Goal: Task Accomplishment & Management: Use online tool/utility

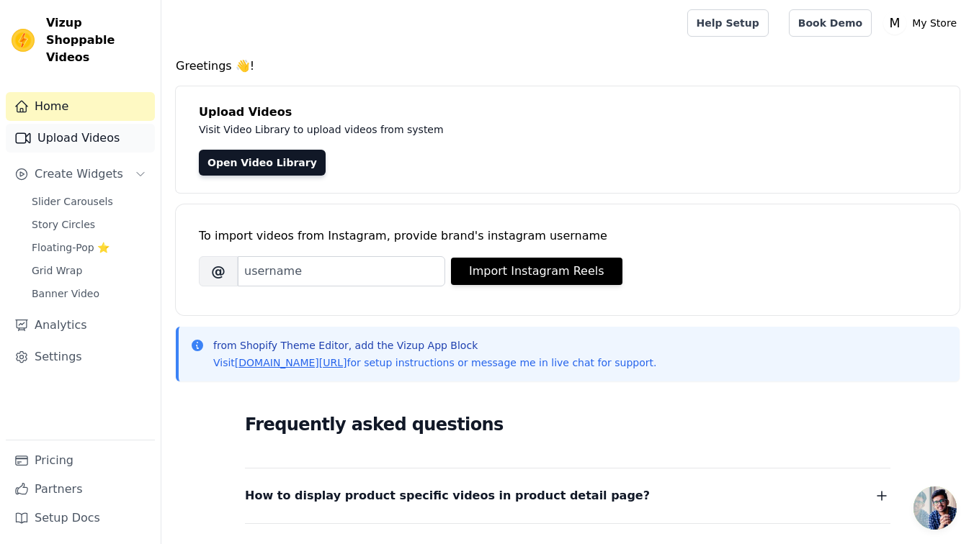
click at [131, 124] on link "Upload Videos" at bounding box center [80, 138] width 149 height 29
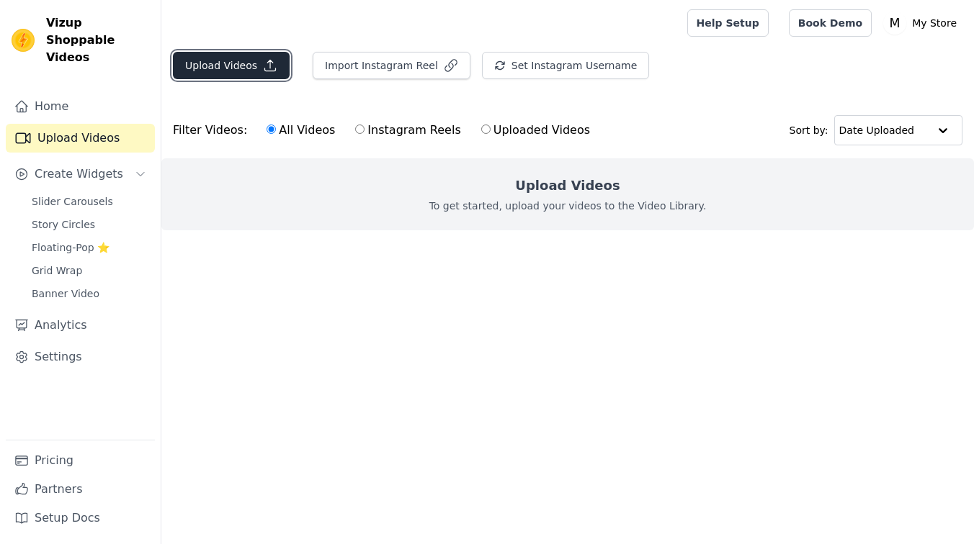
click at [228, 60] on button "Upload Videos" at bounding box center [231, 65] width 117 height 27
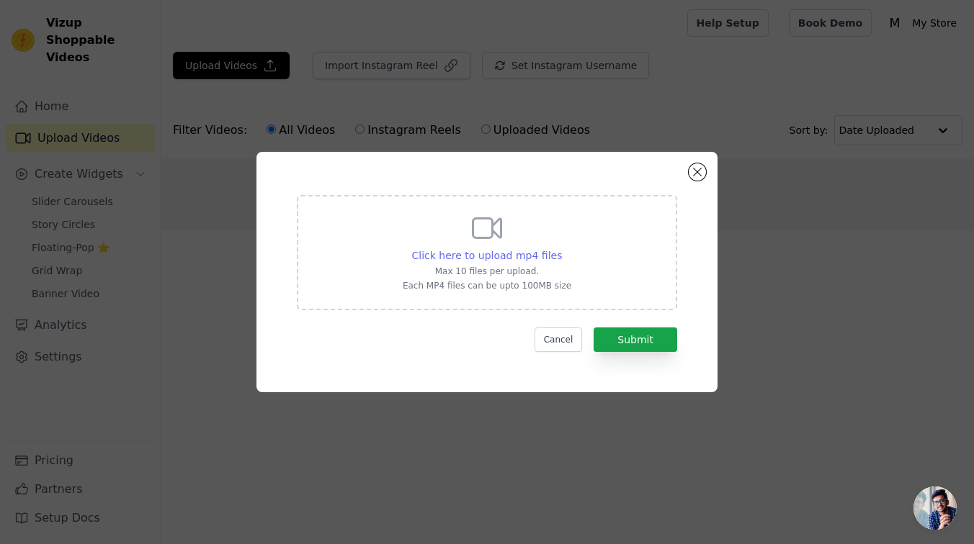
click at [513, 251] on span "Click here to upload mp4 files" at bounding box center [487, 256] width 151 height 12
click at [561, 248] on input "Click here to upload mp4 files Max 10 files per upload. Each MP4 files can be u…" at bounding box center [561, 248] width 1 height 1
type input "C:\fakepath\snaptik_7536391070930717982_v2.mp4"
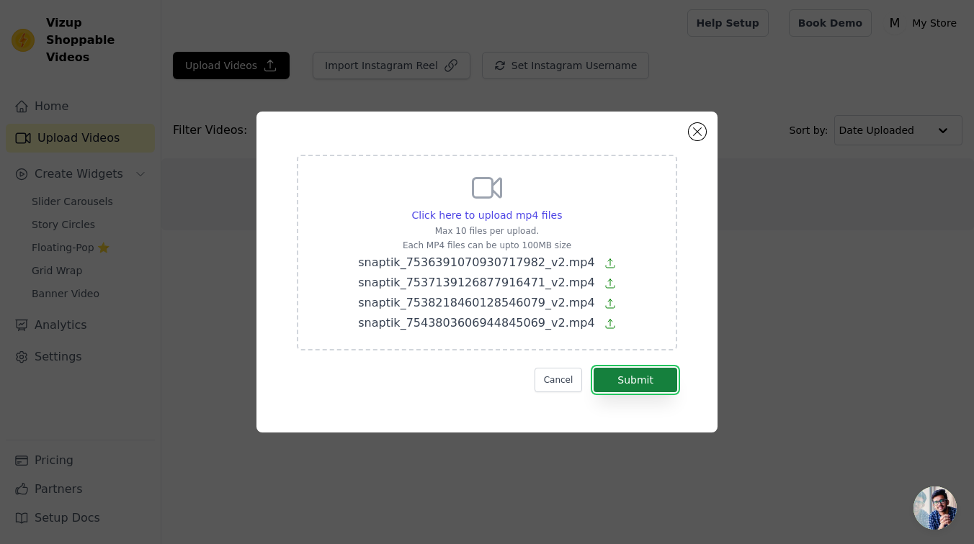
click at [644, 378] on button "Submit" at bounding box center [635, 380] width 84 height 24
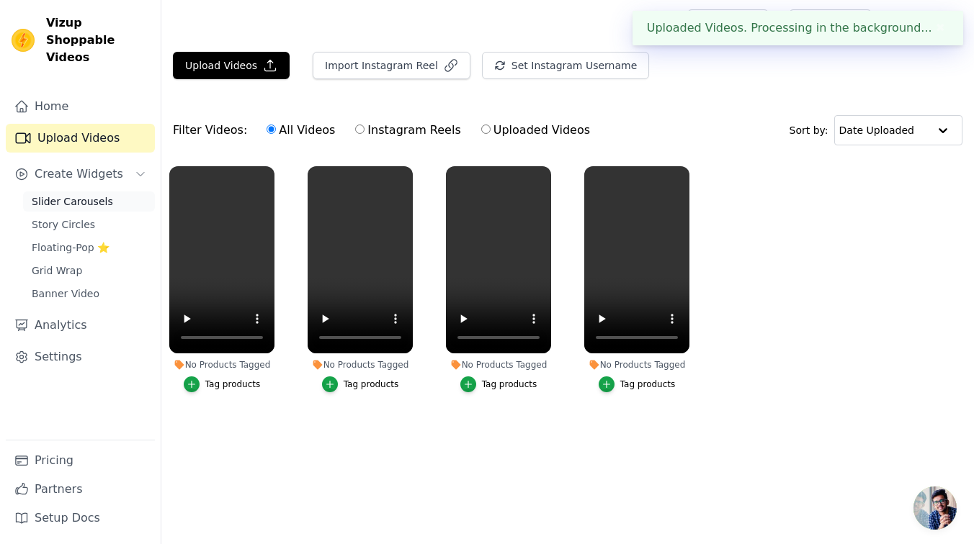
click at [80, 194] on span "Slider Carousels" at bounding box center [72, 201] width 81 height 14
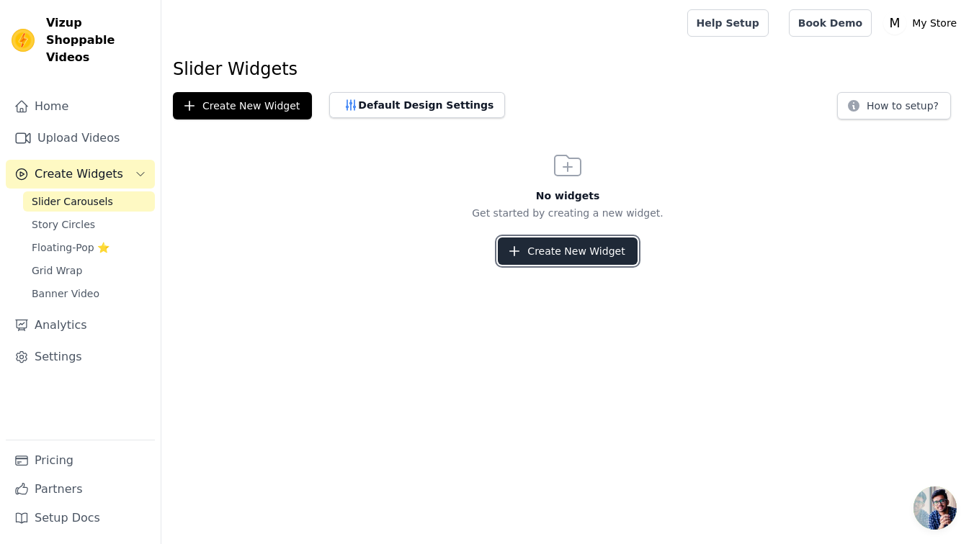
click at [598, 248] on button "Create New Widget" at bounding box center [567, 251] width 139 height 27
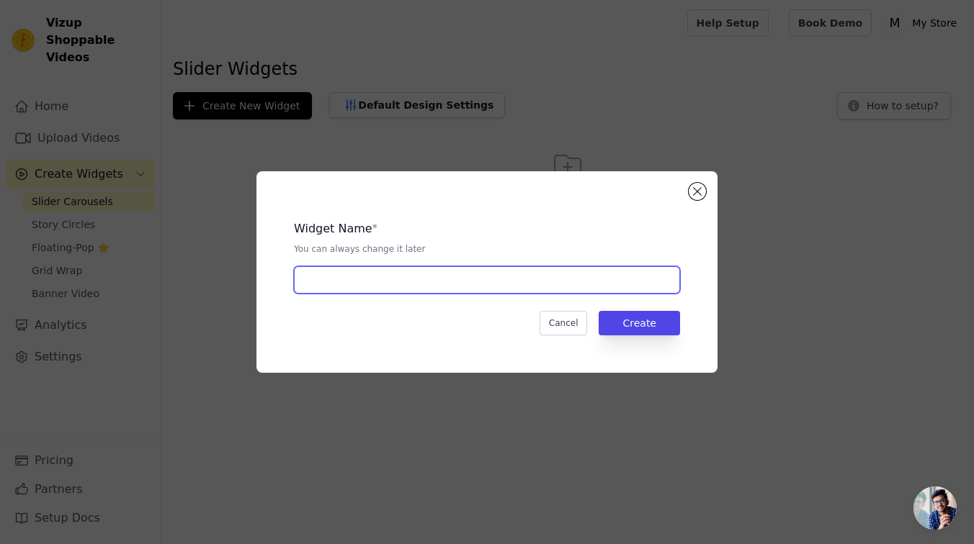
click at [416, 287] on input "text" at bounding box center [487, 279] width 386 height 27
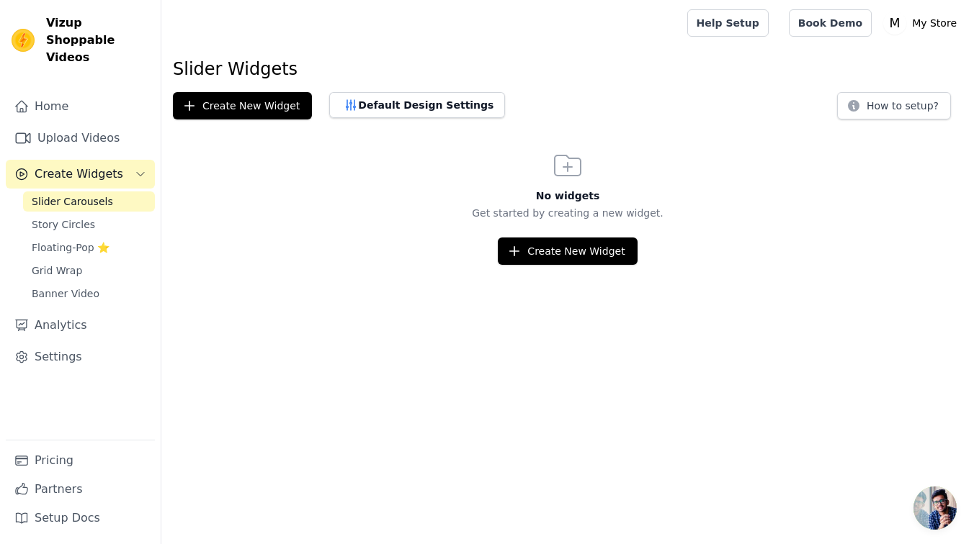
click at [566, 233] on div "No widgets Get started by creating a new widget. Create New Widget" at bounding box center [567, 206] width 812 height 117
click at [554, 240] on button "Create New Widget" at bounding box center [567, 251] width 139 height 27
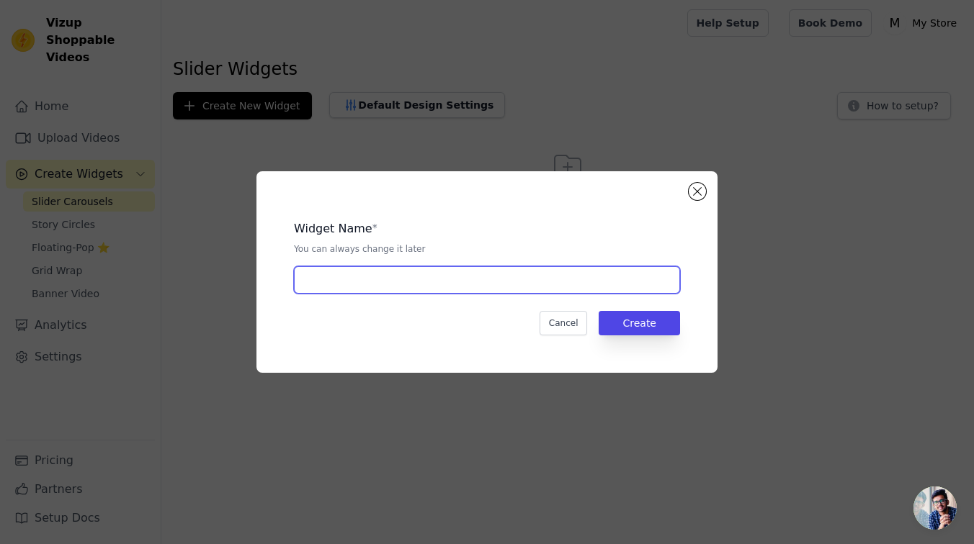
click at [455, 283] on input "text" at bounding box center [487, 279] width 386 height 27
type input "Skin"
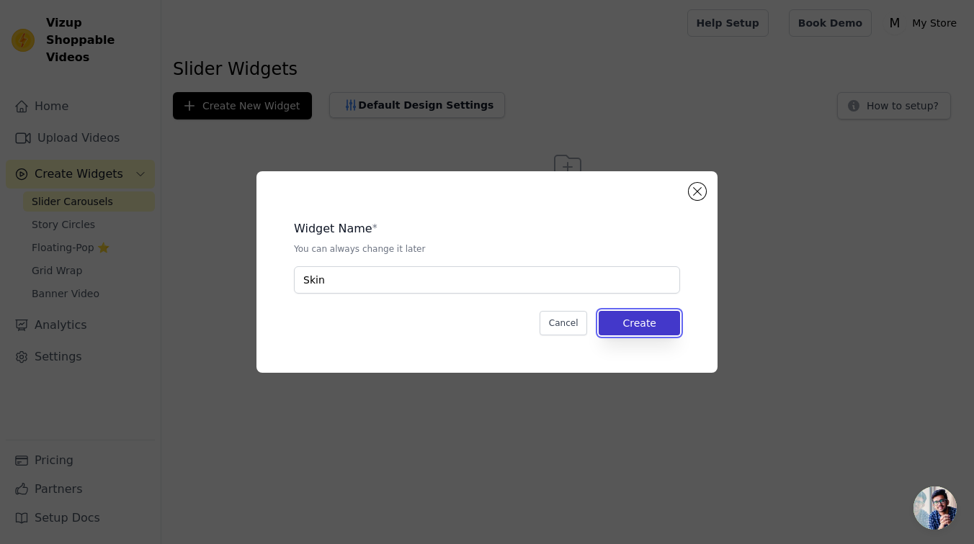
click at [624, 320] on button "Create" at bounding box center [638, 323] width 81 height 24
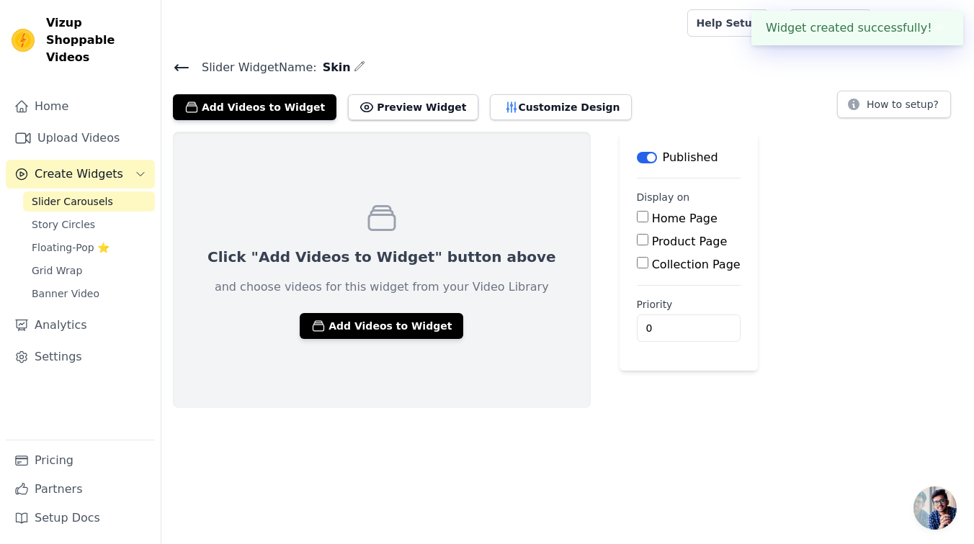
click at [652, 244] on label "Product Page" at bounding box center [690, 242] width 76 height 14
click at [637, 244] on input "Product Page" at bounding box center [643, 240] width 12 height 12
checkbox input "true"
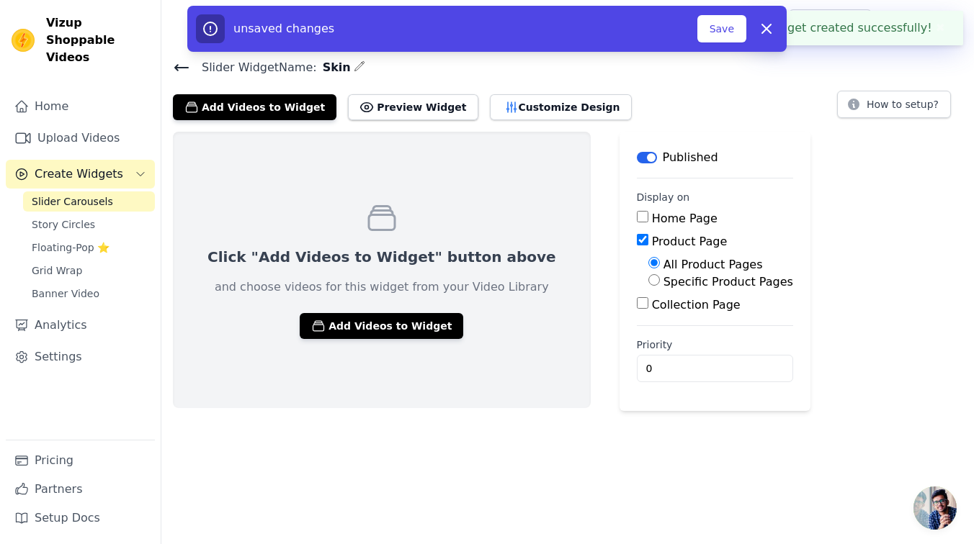
click at [663, 286] on label "Specific Product Pages" at bounding box center [728, 282] width 130 height 14
click at [648, 286] on input "Specific Product Pages" at bounding box center [654, 280] width 12 height 12
radio input "true"
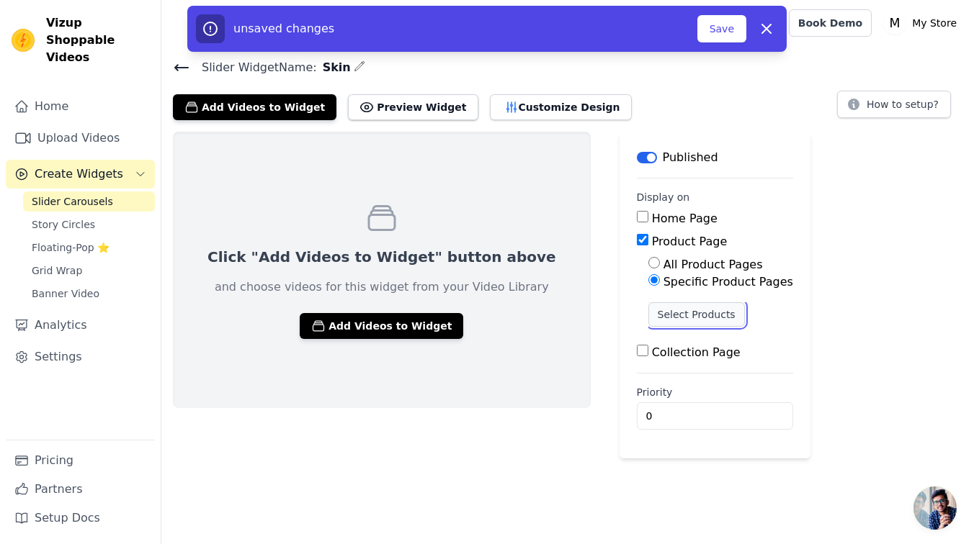
click at [648, 320] on button "Select Products" at bounding box center [696, 314] width 96 height 24
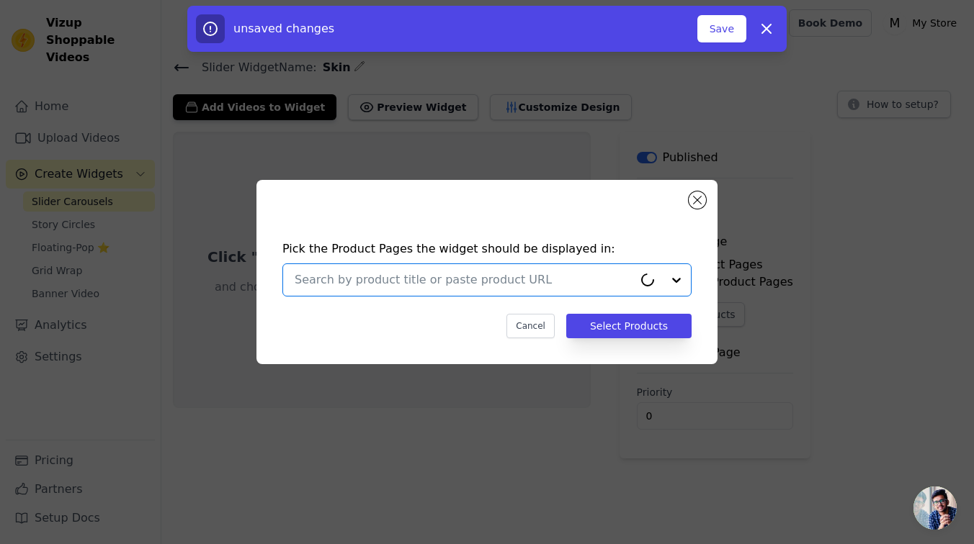
click at [431, 274] on input "text" at bounding box center [464, 279] width 338 height 17
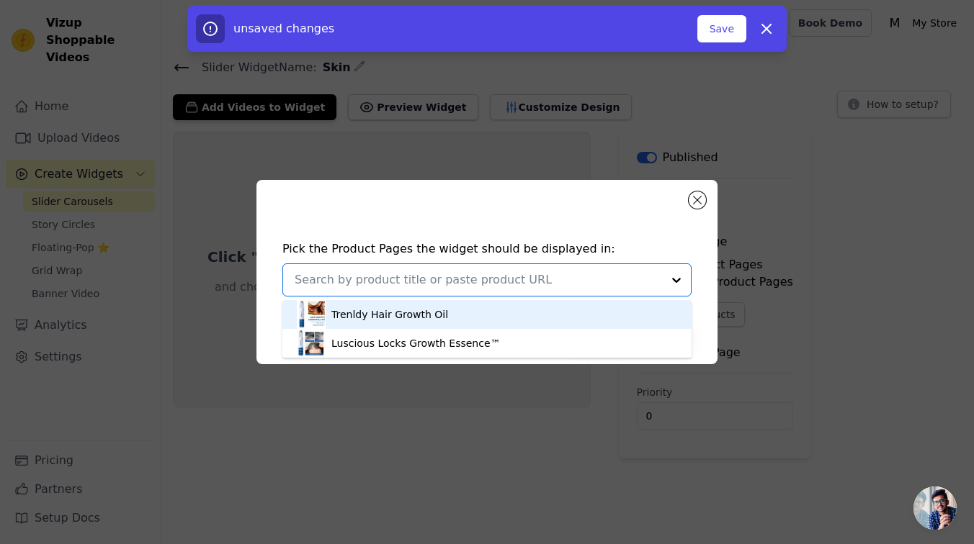
click at [414, 321] on div "Trenldy Hair Growth Oil" at bounding box center [389, 314] width 117 height 14
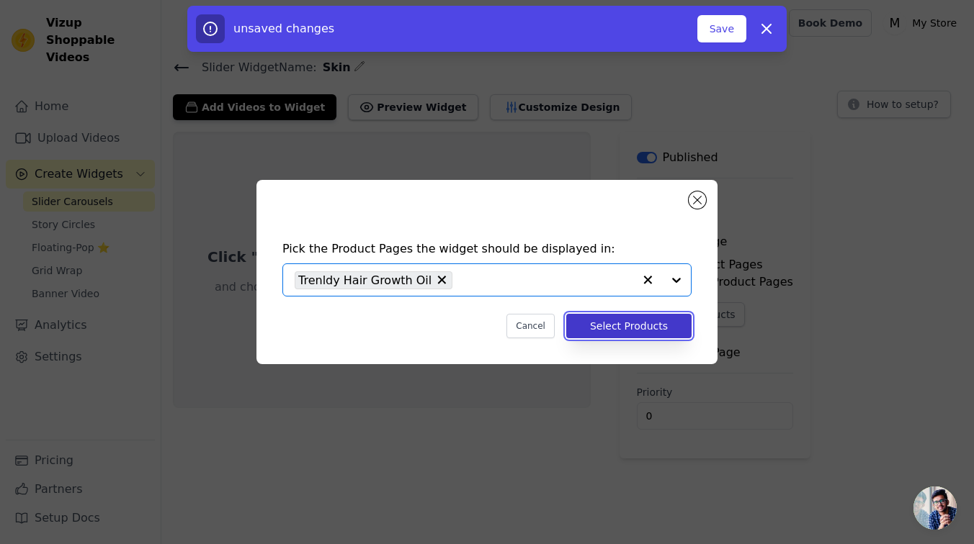
click at [616, 331] on button "Select Products" at bounding box center [628, 326] width 125 height 24
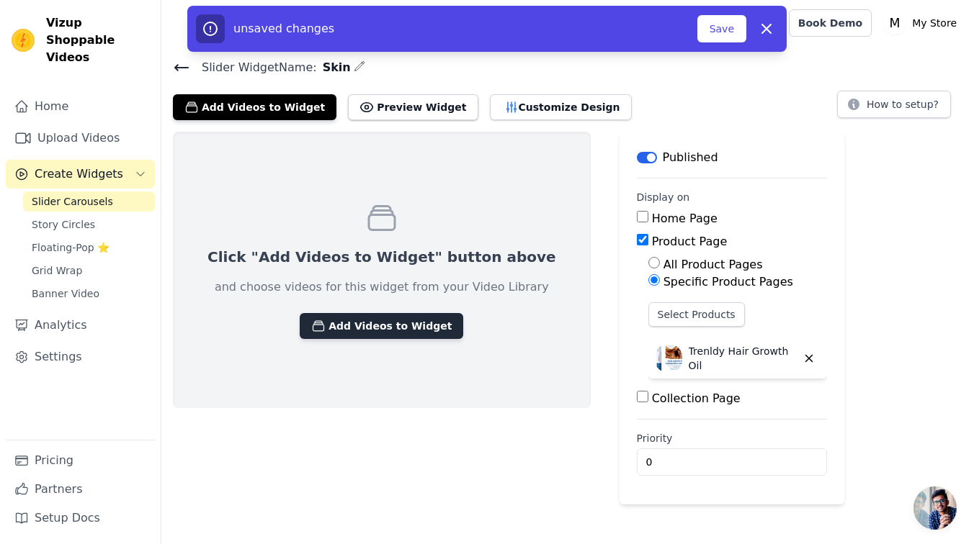
click at [414, 328] on button "Add Videos to Widget" at bounding box center [381, 326] width 163 height 26
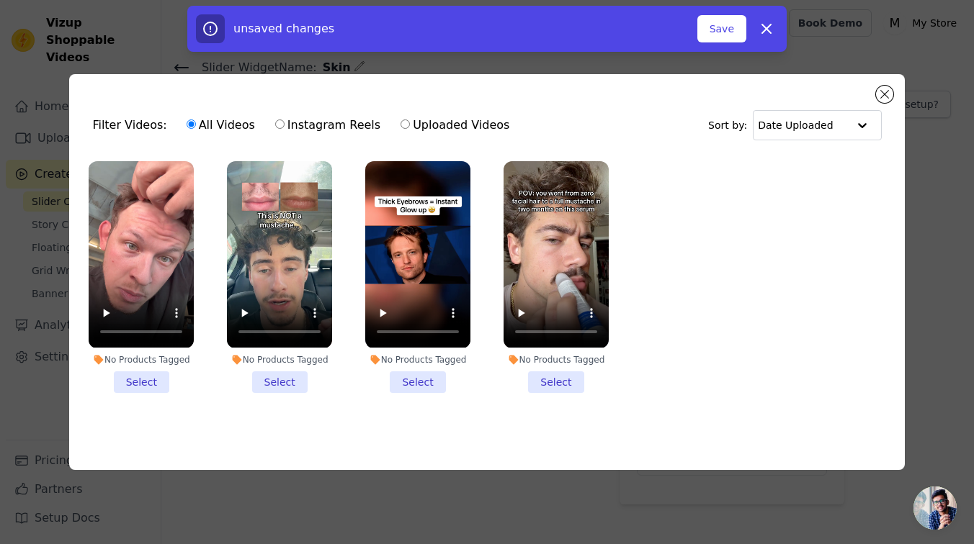
click at [565, 378] on li "No Products Tagged Select" at bounding box center [555, 276] width 105 height 231
click at [0, 0] on input "No Products Tagged Select" at bounding box center [0, 0] width 0 height 0
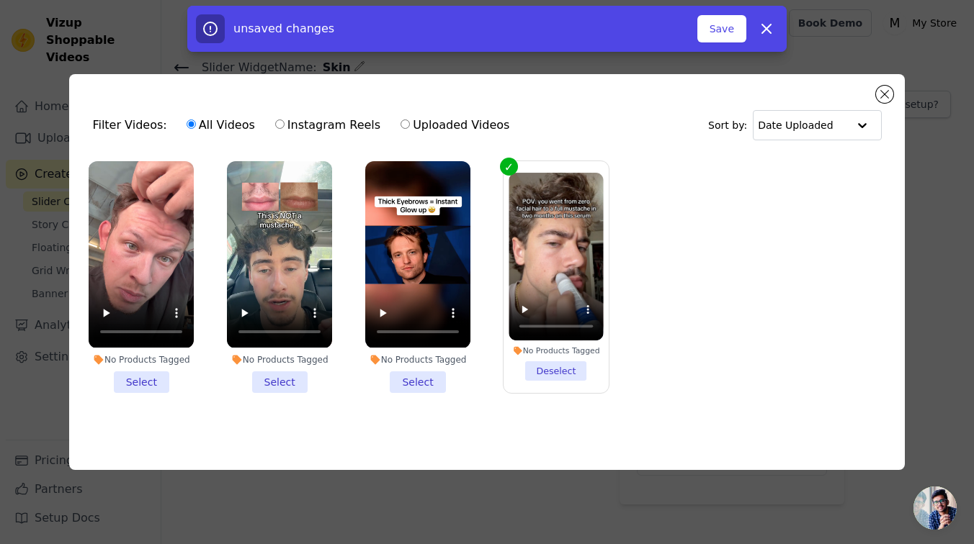
click at [143, 377] on li "No Products Tagged Select" at bounding box center [141, 276] width 105 height 231
click at [0, 0] on input "No Products Tagged Select" at bounding box center [0, 0] width 0 height 0
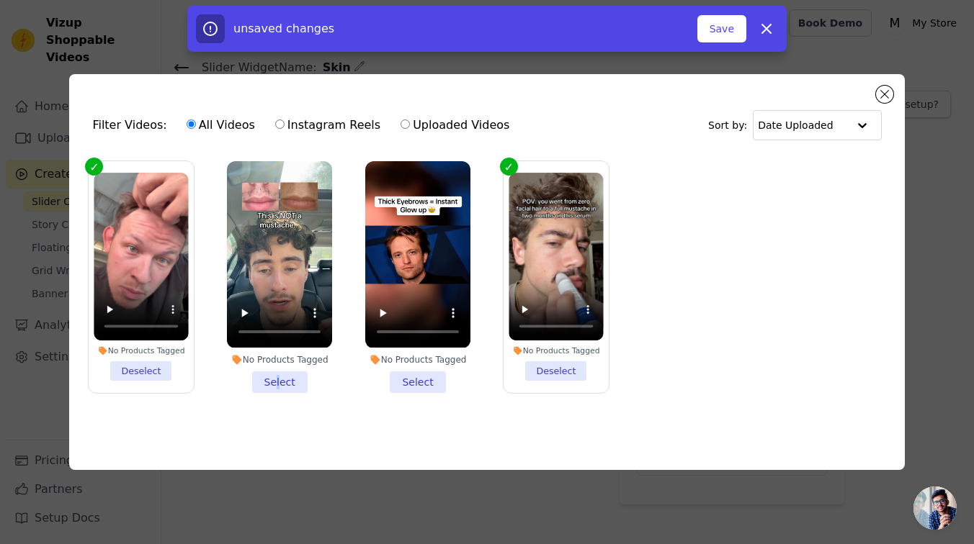
drag, startPoint x: 279, startPoint y: 375, endPoint x: 322, endPoint y: 377, distance: 43.3
click at [279, 375] on li "No Products Tagged Select" at bounding box center [279, 276] width 105 height 231
click at [289, 381] on li "No Products Tagged Select" at bounding box center [279, 276] width 105 height 231
click at [0, 0] on input "No Products Tagged Select" at bounding box center [0, 0] width 0 height 0
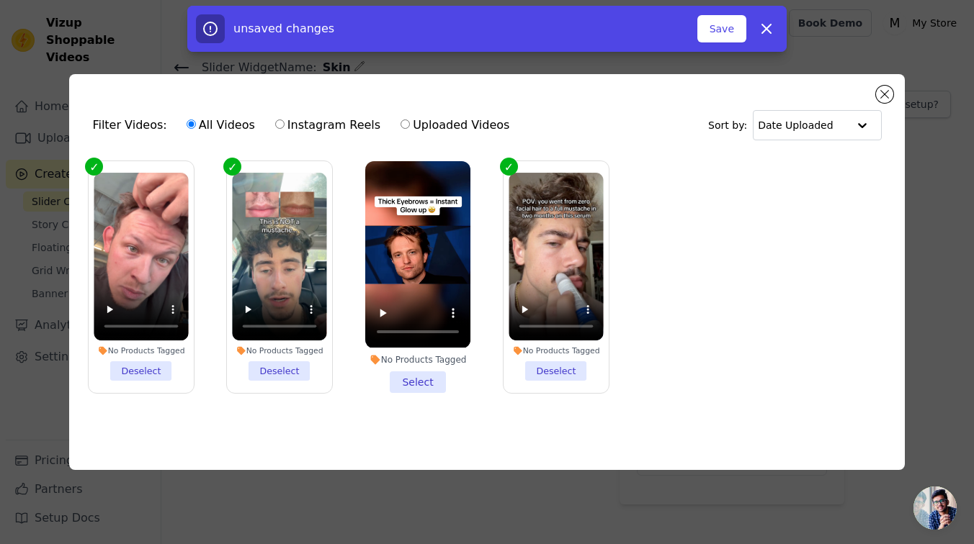
click at [403, 382] on li "No Products Tagged Select" at bounding box center [417, 276] width 105 height 231
click at [0, 0] on input "No Products Tagged Select" at bounding box center [0, 0] width 0 height 0
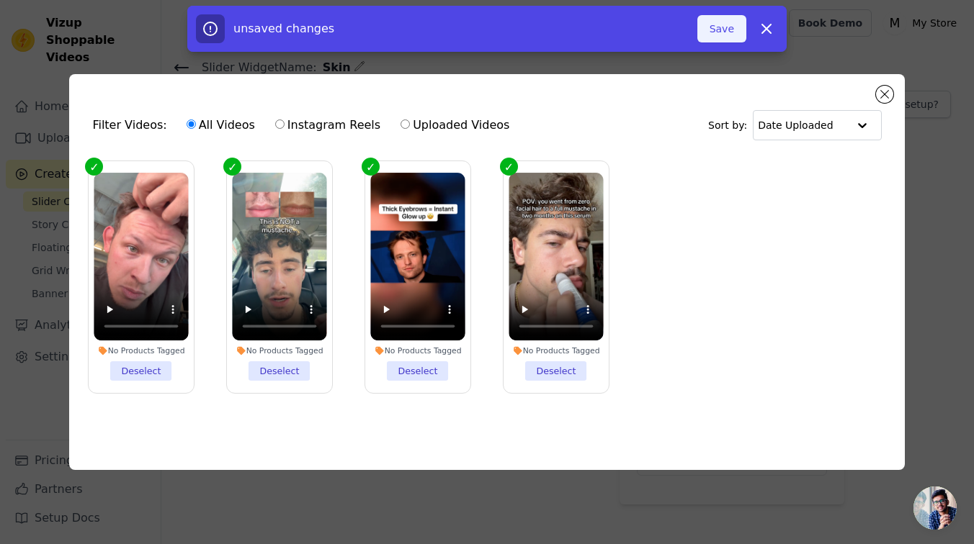
click at [737, 35] on button "Save" at bounding box center [721, 28] width 49 height 27
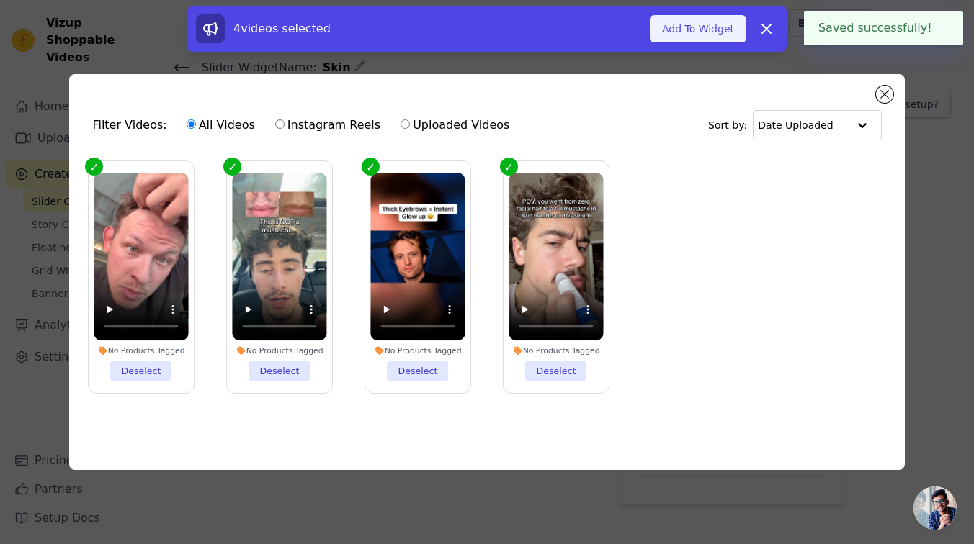
click at [729, 29] on button "Add To Widget" at bounding box center [698, 28] width 96 height 27
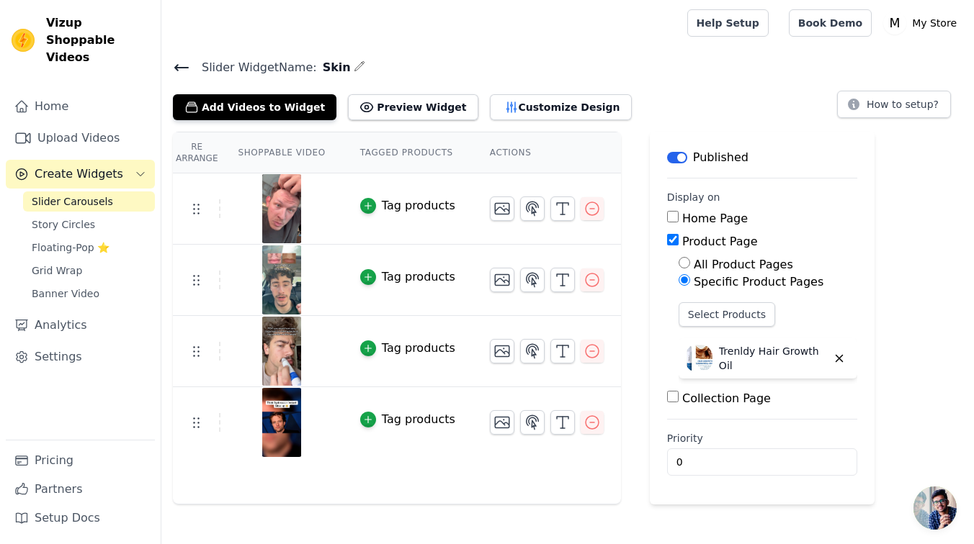
click at [178, 65] on icon at bounding box center [181, 68] width 13 height 6
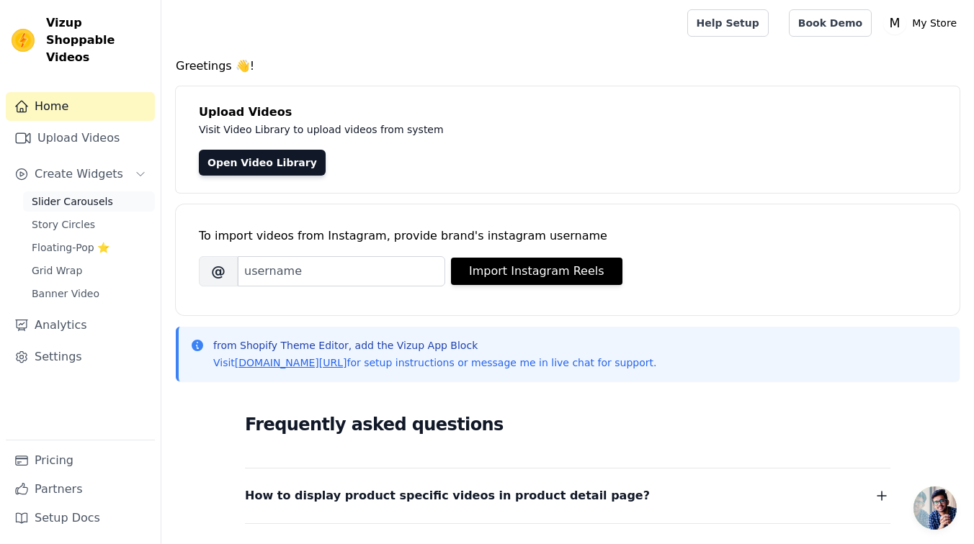
click at [111, 192] on link "Slider Carousels" at bounding box center [89, 202] width 132 height 20
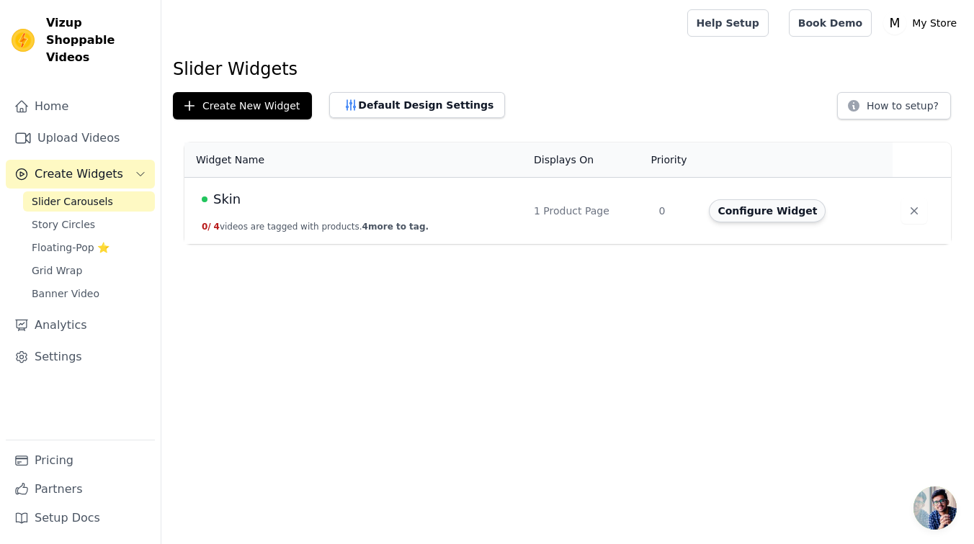
click at [799, 208] on button "Configure Widget" at bounding box center [767, 210] width 117 height 23
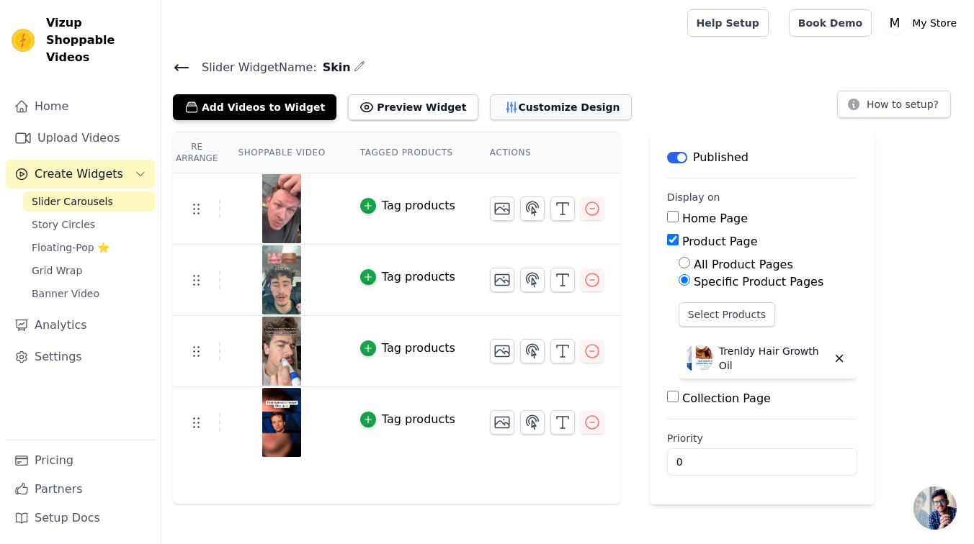
click at [535, 106] on button "Customize Design" at bounding box center [561, 107] width 142 height 26
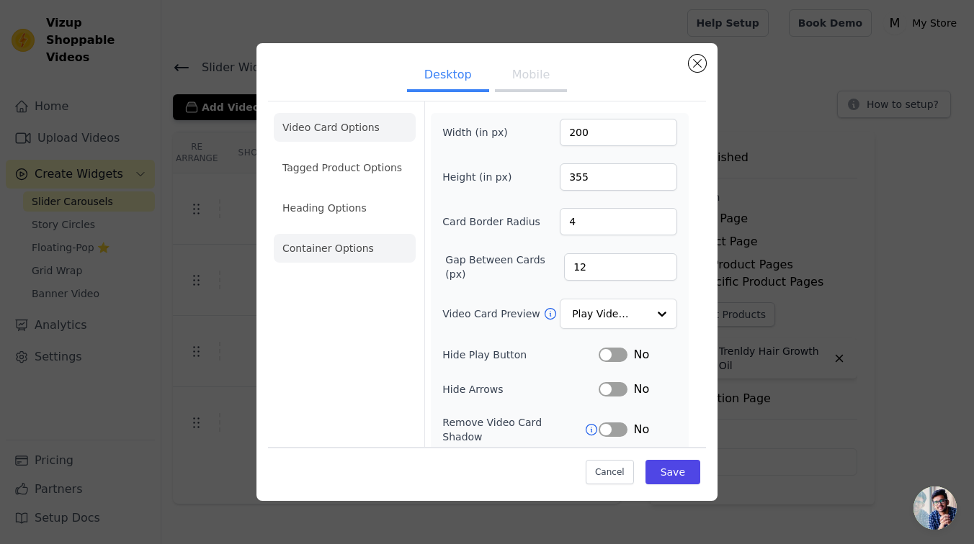
click at [339, 248] on li "Container Options" at bounding box center [345, 248] width 142 height 29
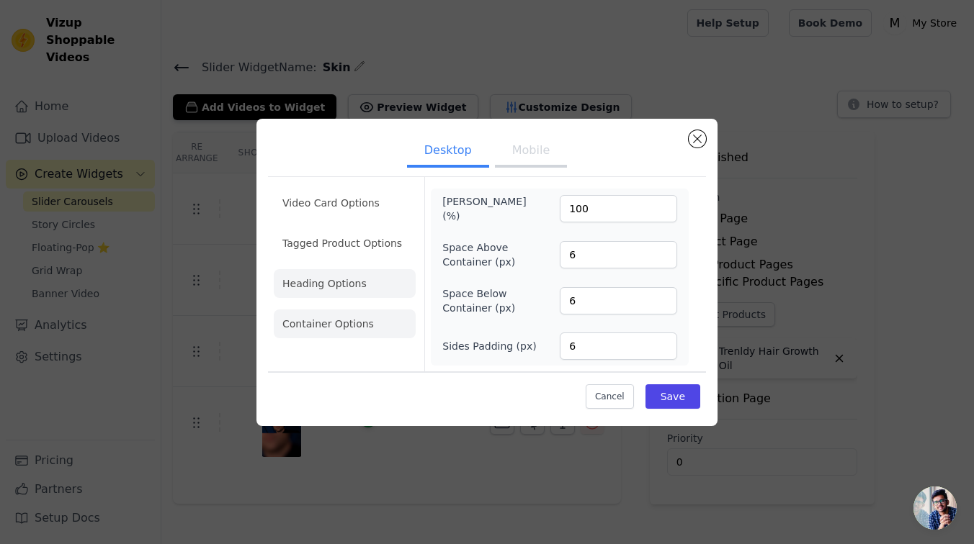
click at [362, 287] on li "Heading Options" at bounding box center [345, 283] width 142 height 29
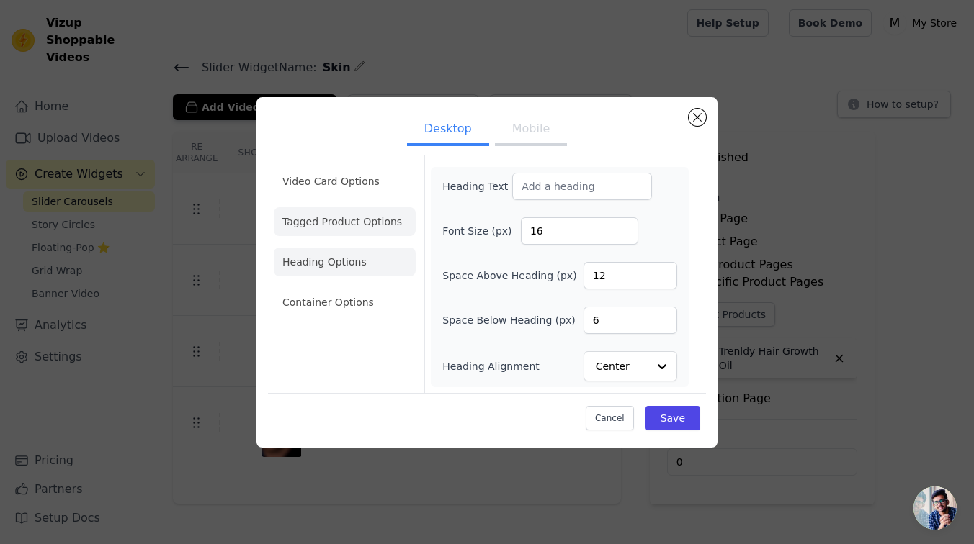
click at [364, 230] on li "Tagged Product Options" at bounding box center [345, 221] width 142 height 29
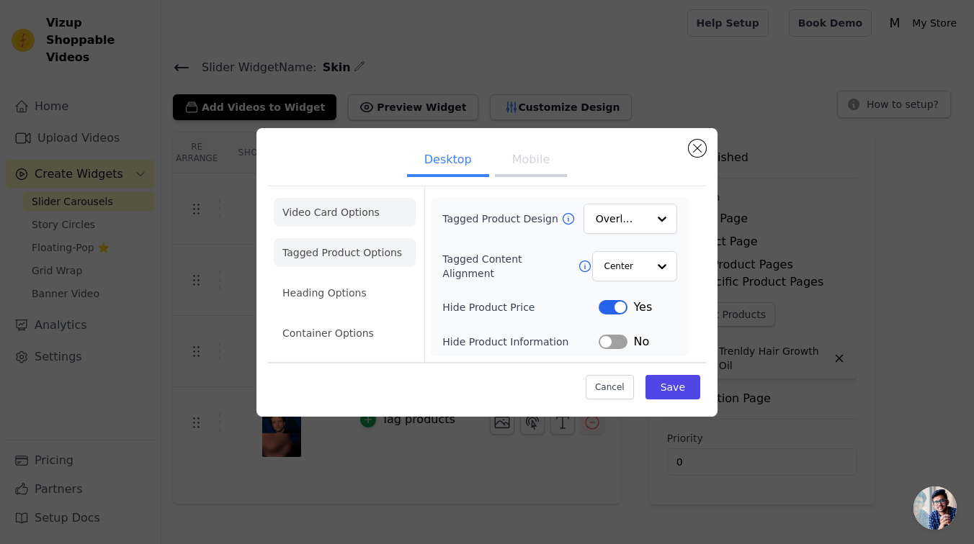
click at [390, 210] on li "Video Card Options" at bounding box center [345, 212] width 142 height 29
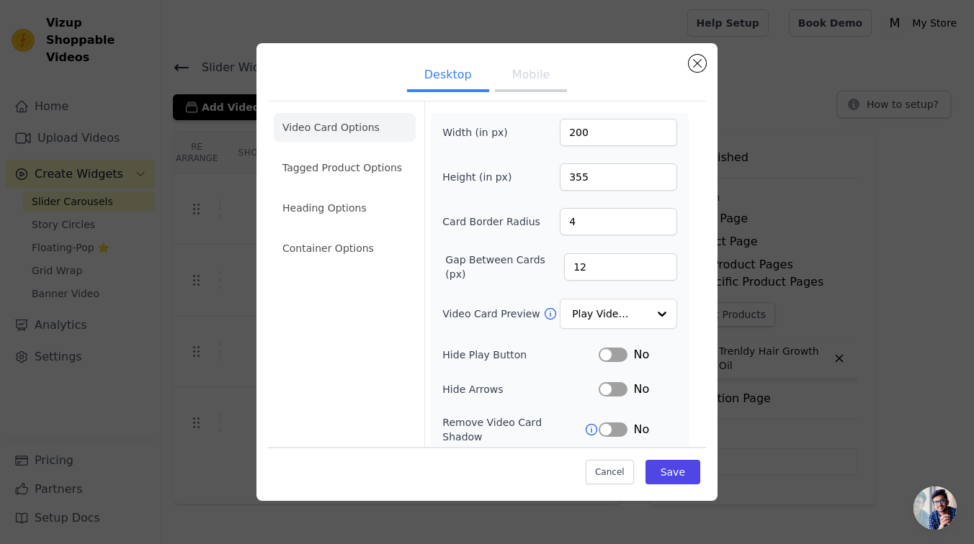
click at [523, 71] on button "Mobile" at bounding box center [531, 76] width 72 height 32
click at [338, 131] on li "Video Card Options" at bounding box center [345, 127] width 142 height 29
click at [621, 482] on button "Cancel" at bounding box center [609, 471] width 48 height 24
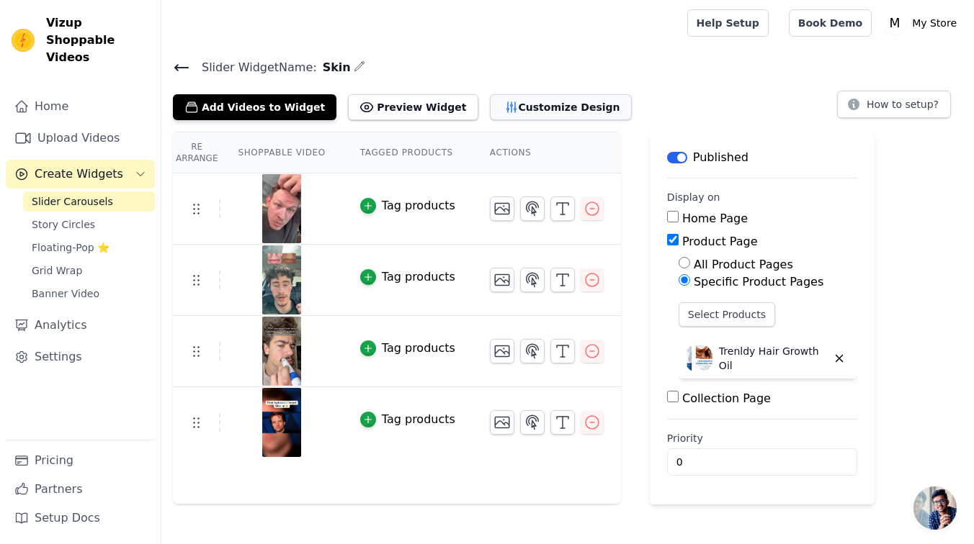
click at [549, 108] on button "Customize Design" at bounding box center [561, 107] width 142 height 26
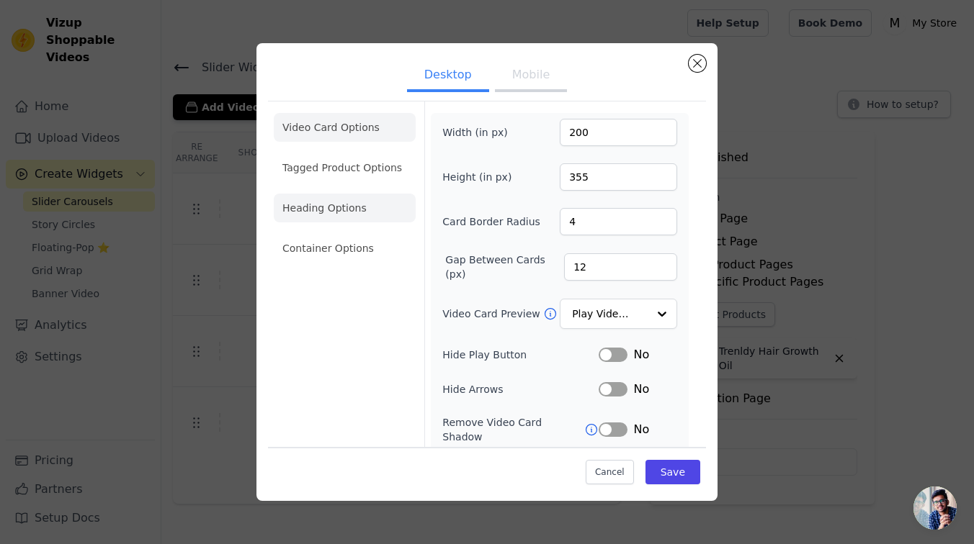
click at [369, 214] on li "Heading Options" at bounding box center [345, 208] width 142 height 29
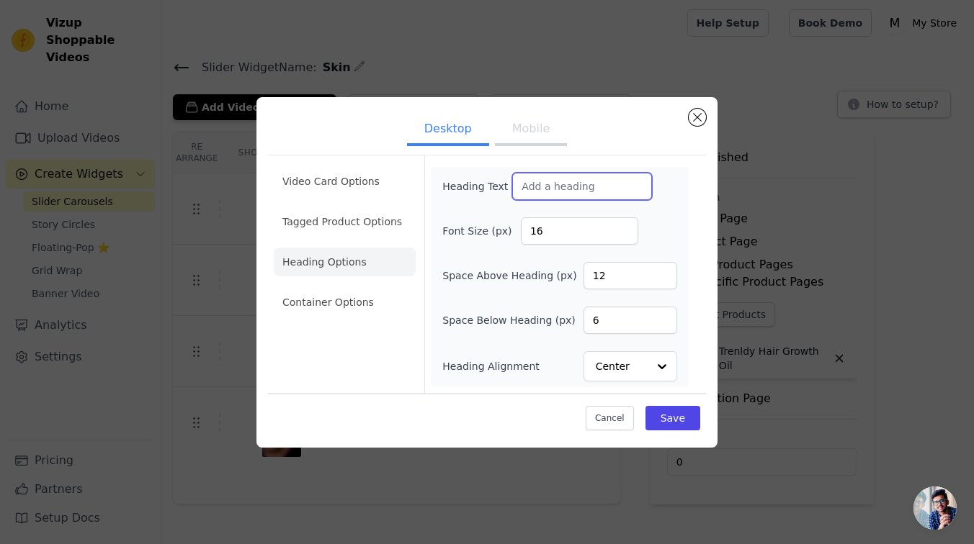
click at [528, 194] on input "Heading Text" at bounding box center [582, 186] width 140 height 27
paste input "Confidence Restored, Strand by [PERSON_NAME]"
type input ""Confidence Restored, Strand by [PERSON_NAME]""
click at [693, 419] on button "Save" at bounding box center [672, 418] width 55 height 24
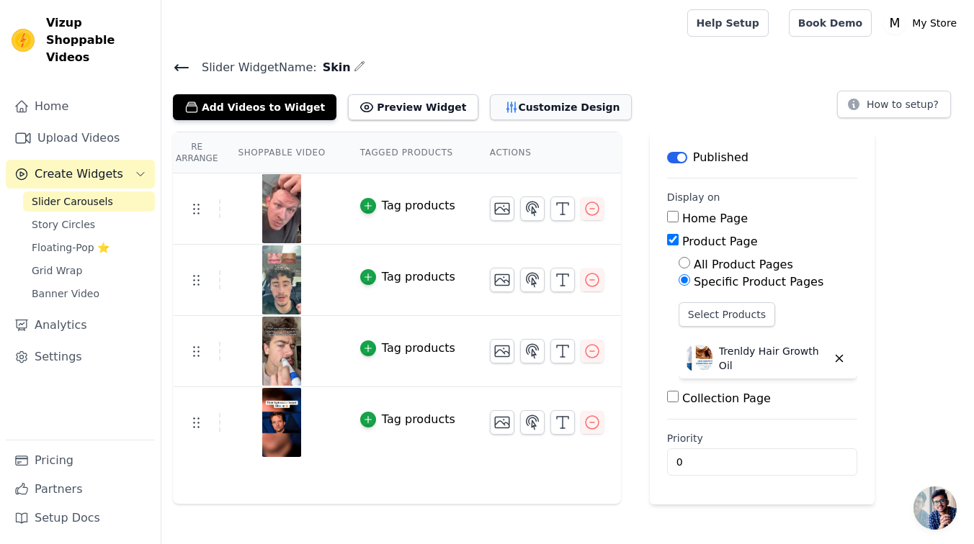
click at [535, 113] on button "Customize Design" at bounding box center [561, 107] width 142 height 26
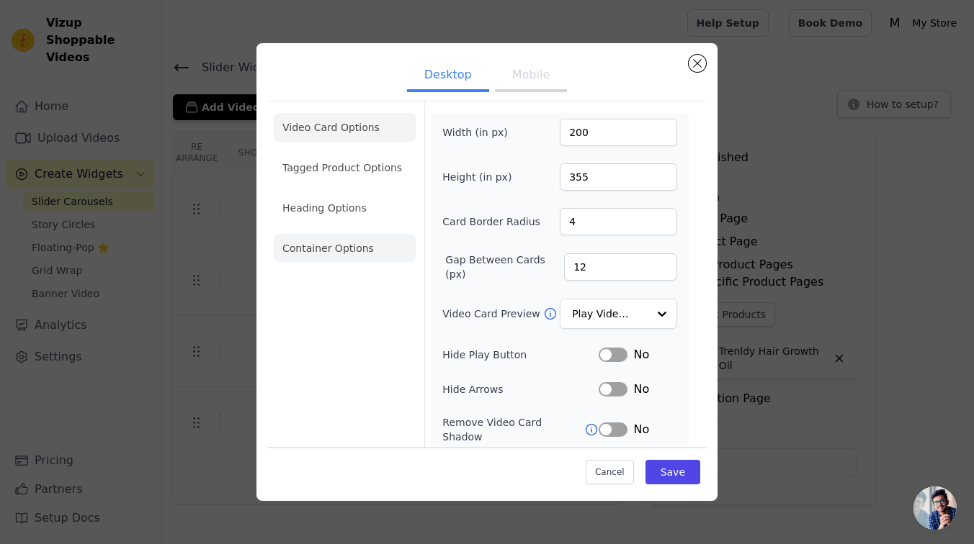
click at [343, 234] on li "Container Options" at bounding box center [345, 248] width 142 height 29
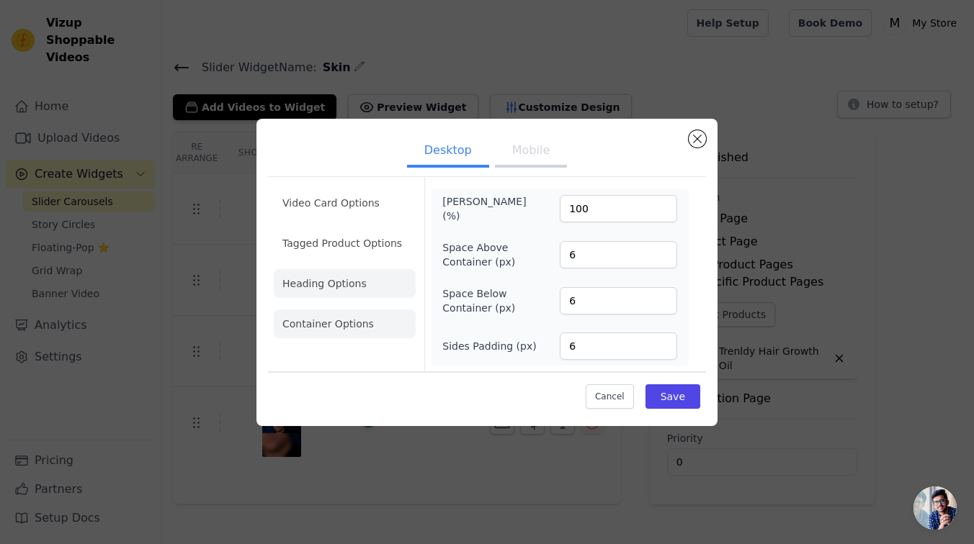
click at [330, 293] on li "Heading Options" at bounding box center [345, 283] width 142 height 29
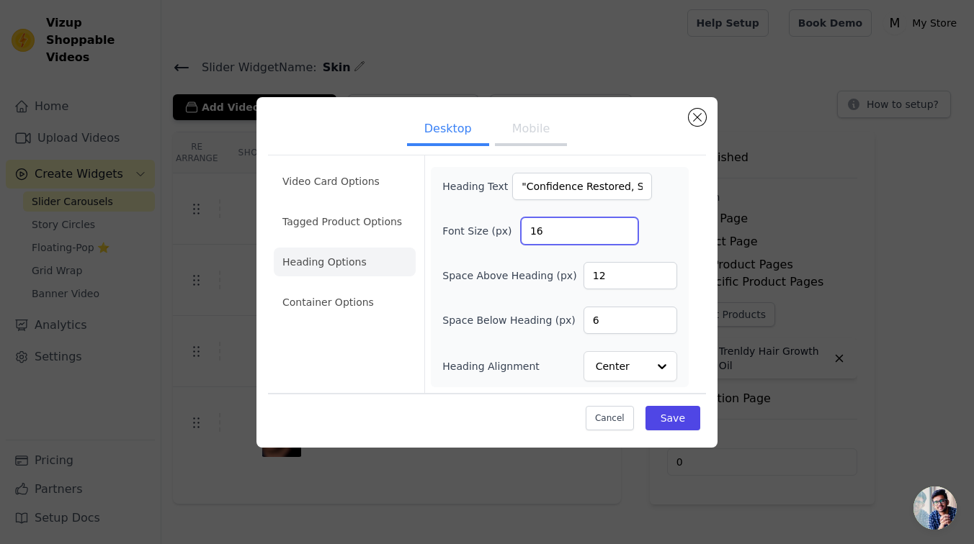
click at [559, 237] on input "16" at bounding box center [579, 230] width 117 height 27
type input "1"
type input "25"
click at [627, 269] on input "12" at bounding box center [630, 275] width 94 height 27
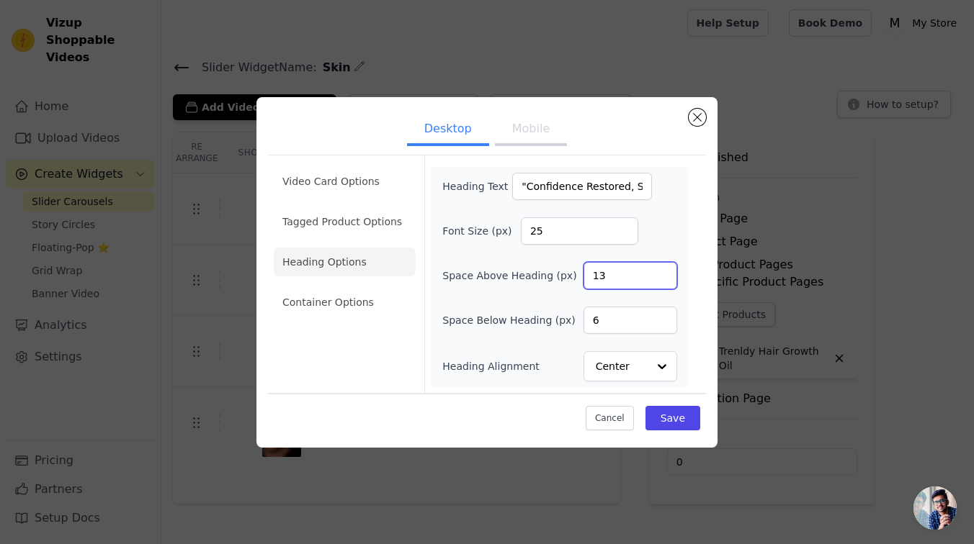
type input "13"
click at [643, 327] on input "6" at bounding box center [630, 320] width 94 height 27
type input "42"
click at [681, 419] on button "Save" at bounding box center [672, 418] width 55 height 24
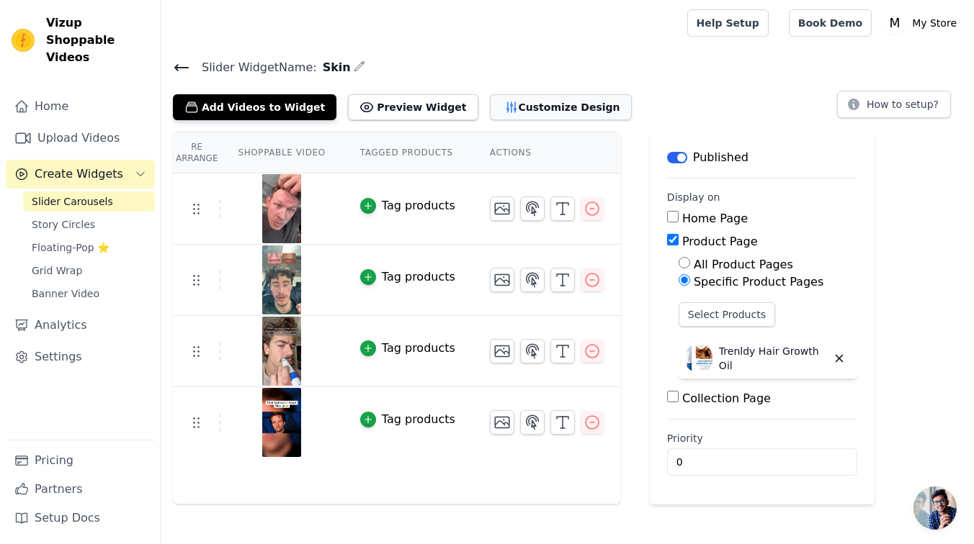
click at [522, 118] on button "Customize Design" at bounding box center [561, 107] width 142 height 26
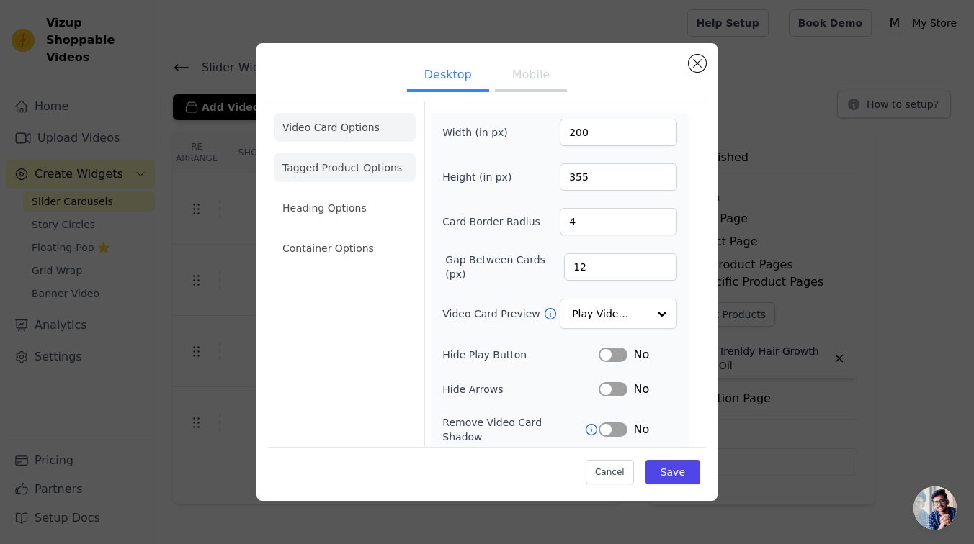
click at [339, 173] on li "Tagged Product Options" at bounding box center [345, 167] width 142 height 29
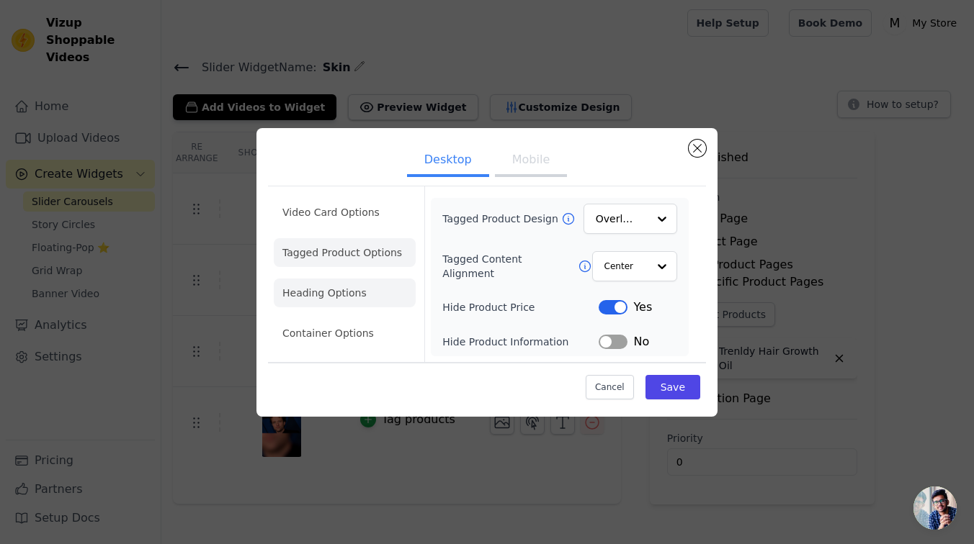
click at [336, 304] on li "Heading Options" at bounding box center [345, 293] width 142 height 29
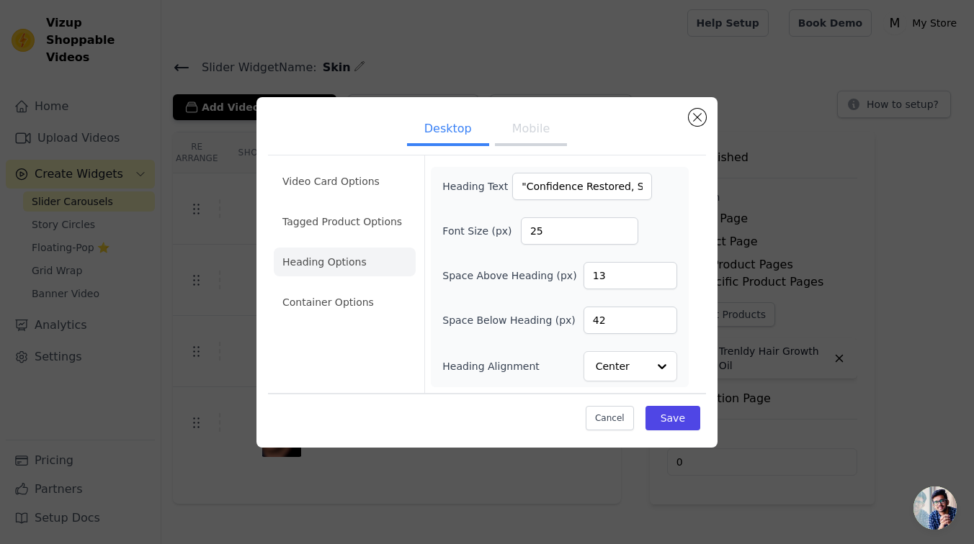
click at [332, 248] on li "Heading Options" at bounding box center [345, 262] width 142 height 29
click at [340, 224] on li "Tagged Product Options" at bounding box center [345, 221] width 142 height 29
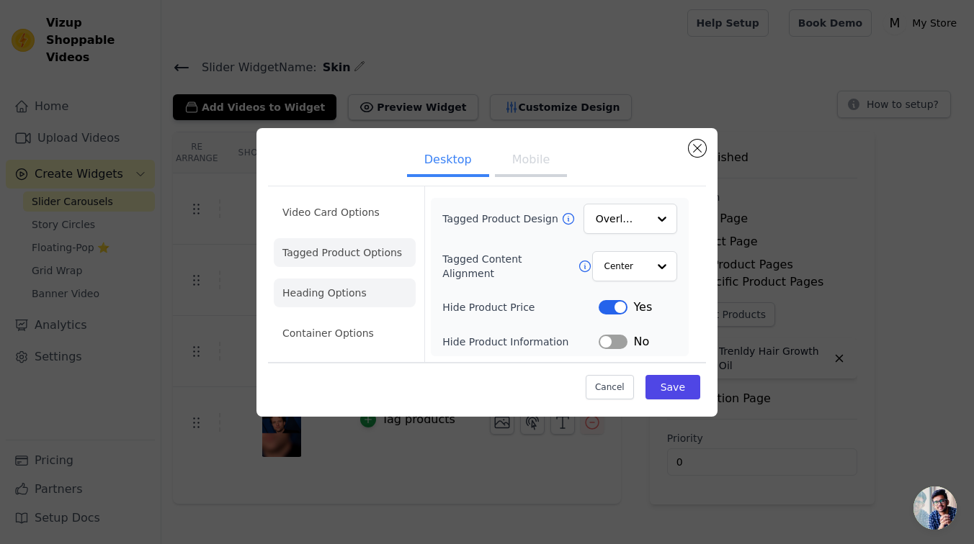
click at [333, 292] on li "Heading Options" at bounding box center [345, 293] width 142 height 29
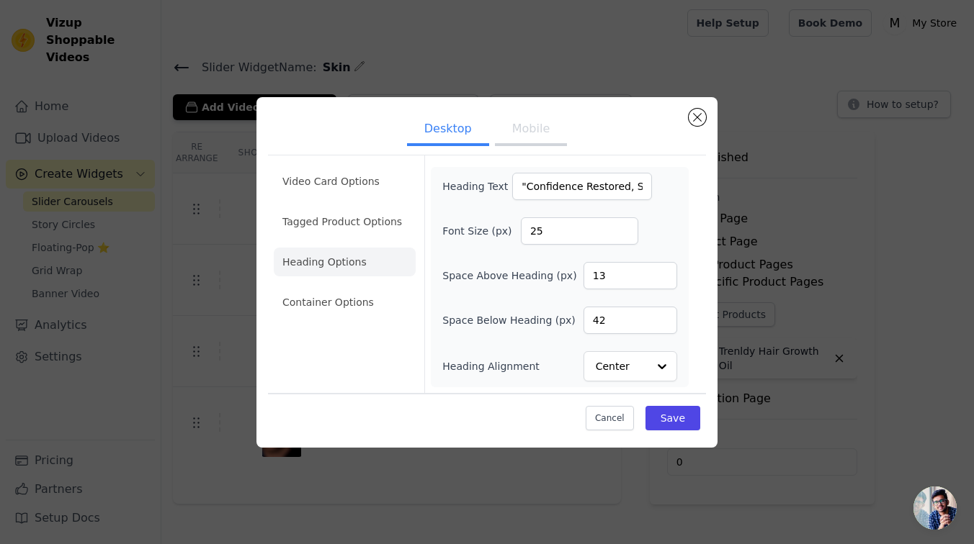
click at [524, 138] on button "Mobile" at bounding box center [531, 130] width 72 height 32
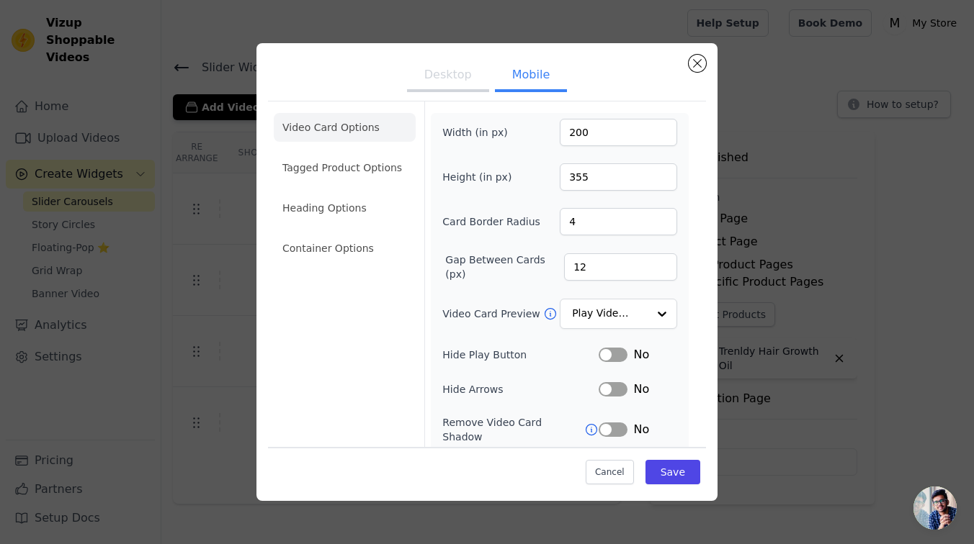
click at [356, 192] on ul "Video Card Options Tagged Product Options Heading Options Container Options" at bounding box center [345, 187] width 142 height 161
click at [352, 207] on li "Heading Options" at bounding box center [345, 208] width 142 height 29
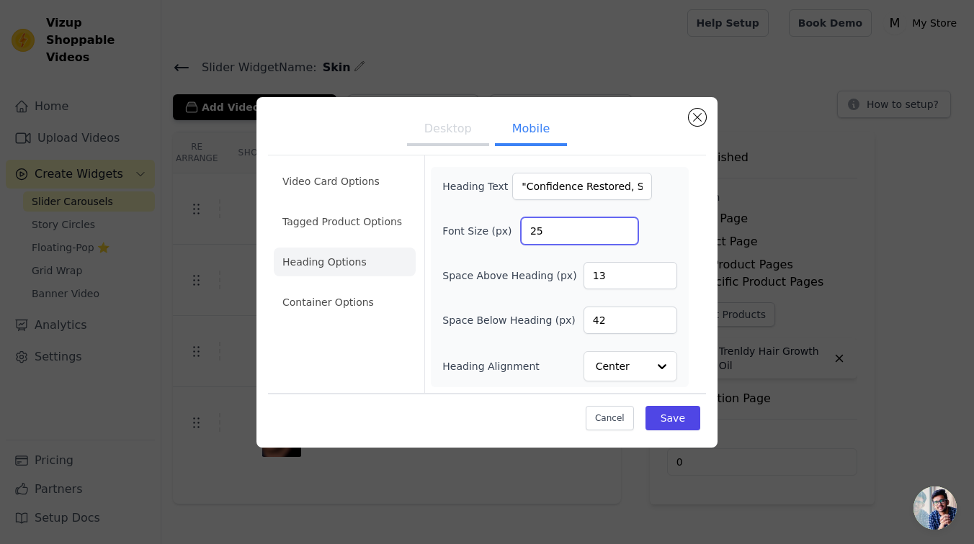
click at [581, 230] on input "25" at bounding box center [579, 230] width 117 height 27
type input "2"
type input "27"
click at [667, 415] on button "Save" at bounding box center [672, 418] width 55 height 24
